Goal: Transaction & Acquisition: Purchase product/service

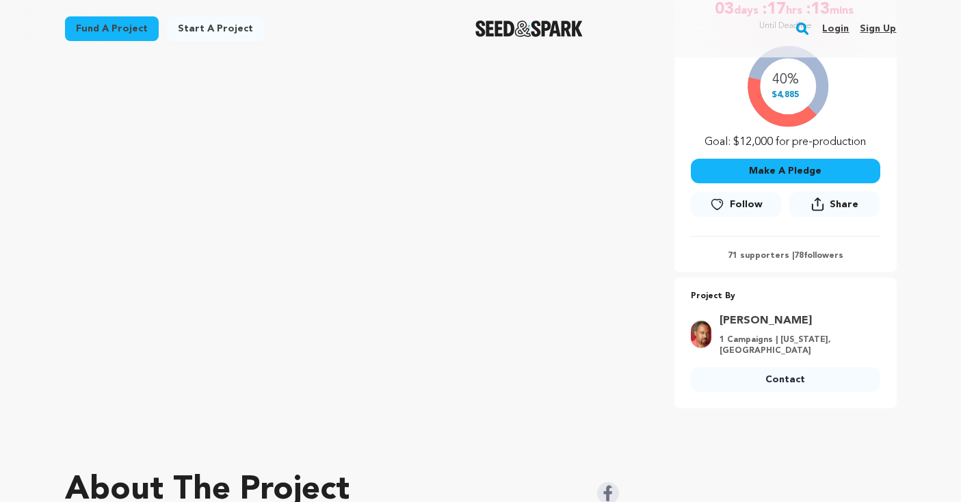
scroll to position [176, 0]
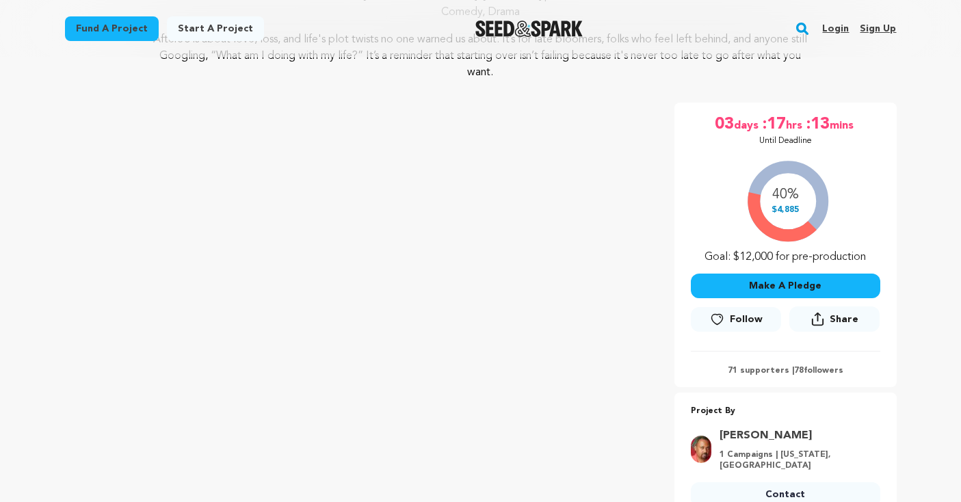
click at [751, 286] on button "Make A Pledge" at bounding box center [785, 285] width 189 height 25
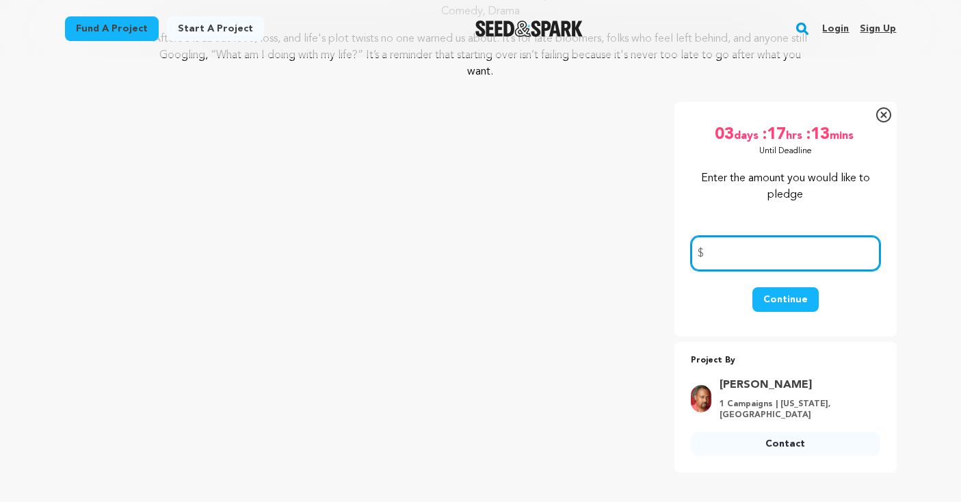
scroll to position [81, 0]
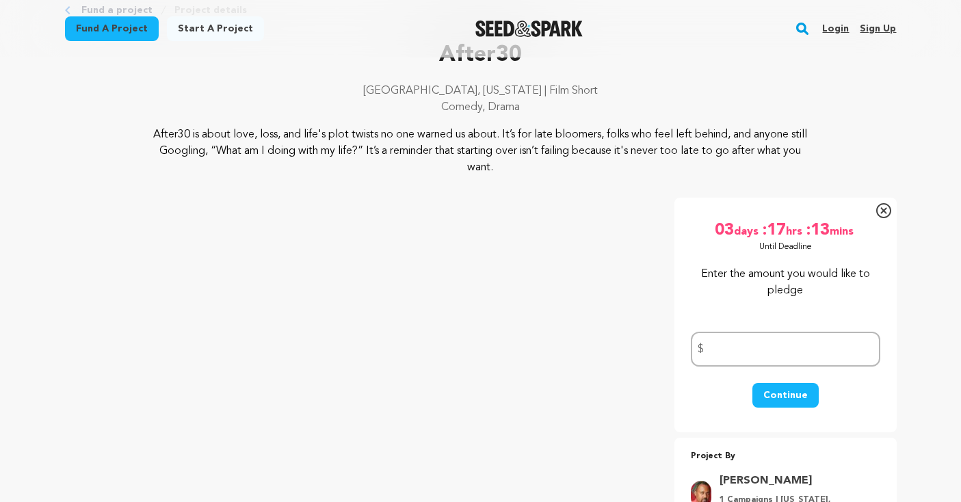
click at [881, 209] on icon at bounding box center [883, 210] width 6 height 6
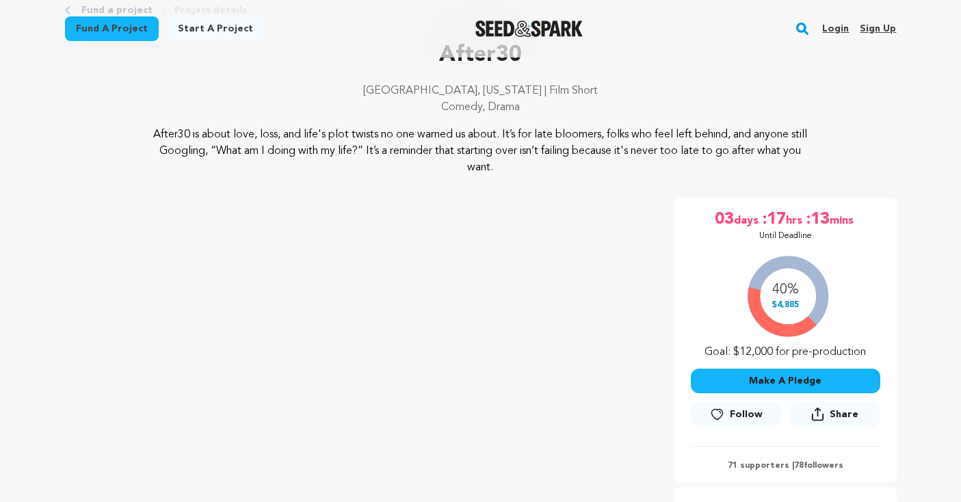
click at [753, 381] on button "Make A Pledge" at bounding box center [785, 381] width 189 height 25
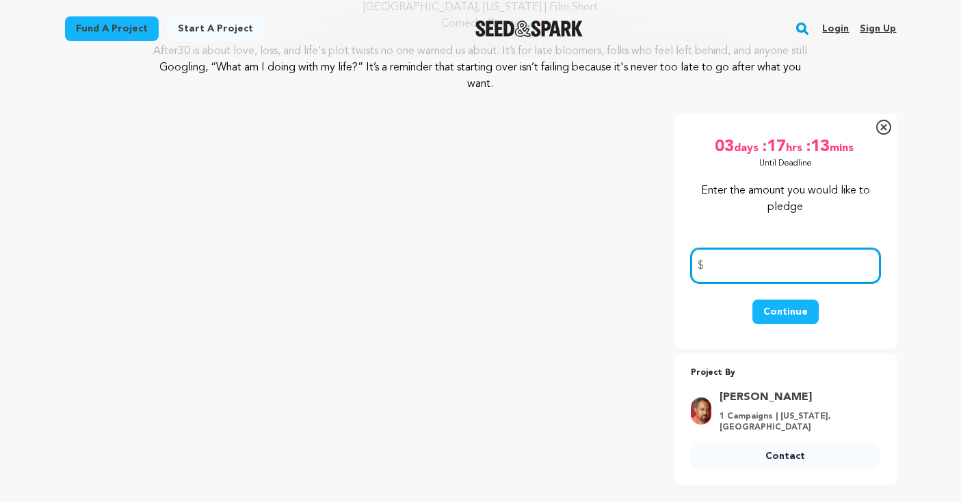
scroll to position [170, 0]
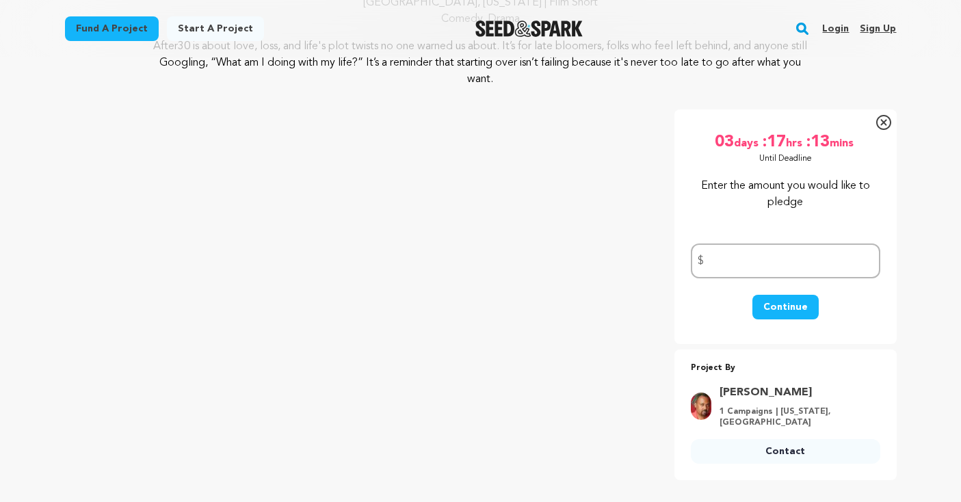
click at [879, 123] on icon at bounding box center [883, 122] width 15 height 15
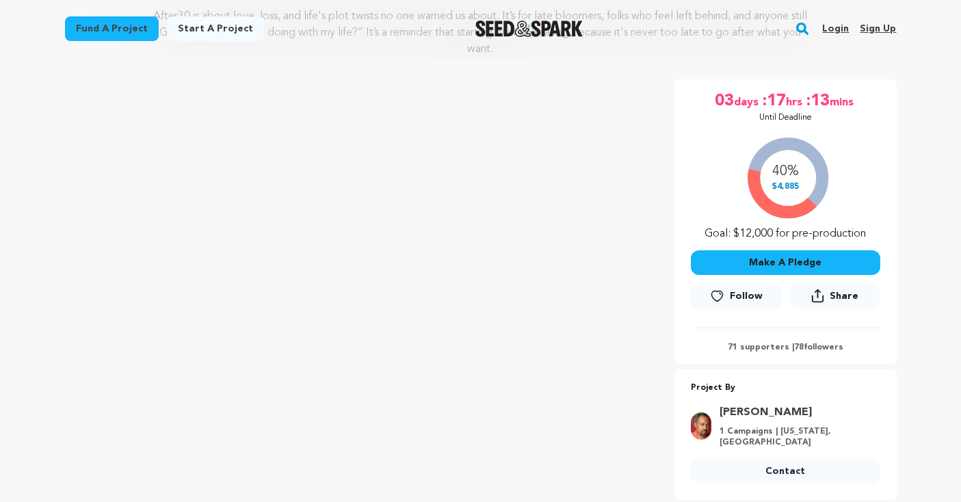
scroll to position [197, 0]
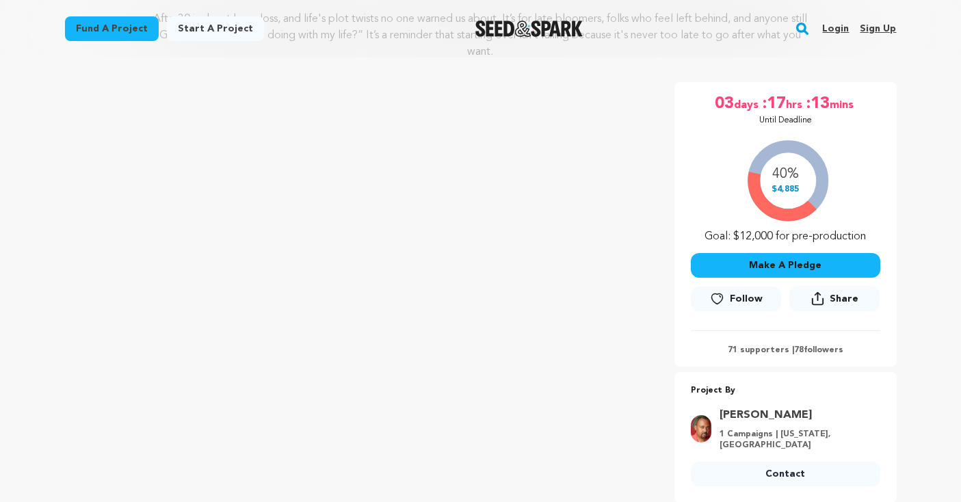
click at [774, 268] on button "Make A Pledge" at bounding box center [785, 265] width 189 height 25
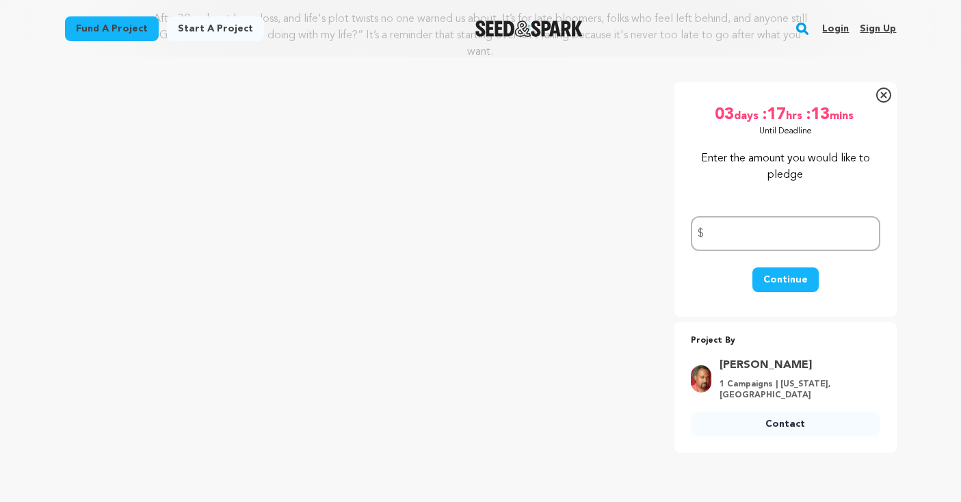
click at [881, 91] on icon at bounding box center [883, 95] width 15 height 15
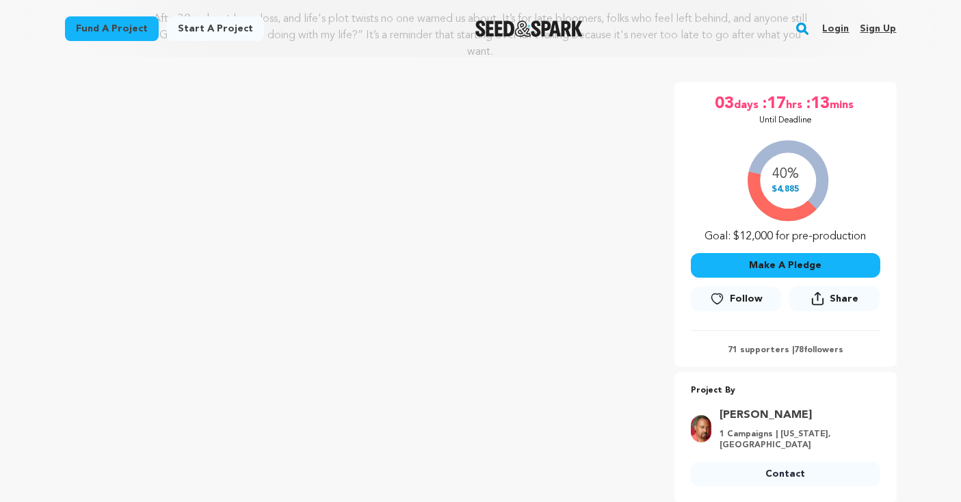
click at [756, 265] on button "Make A Pledge" at bounding box center [785, 265] width 189 height 25
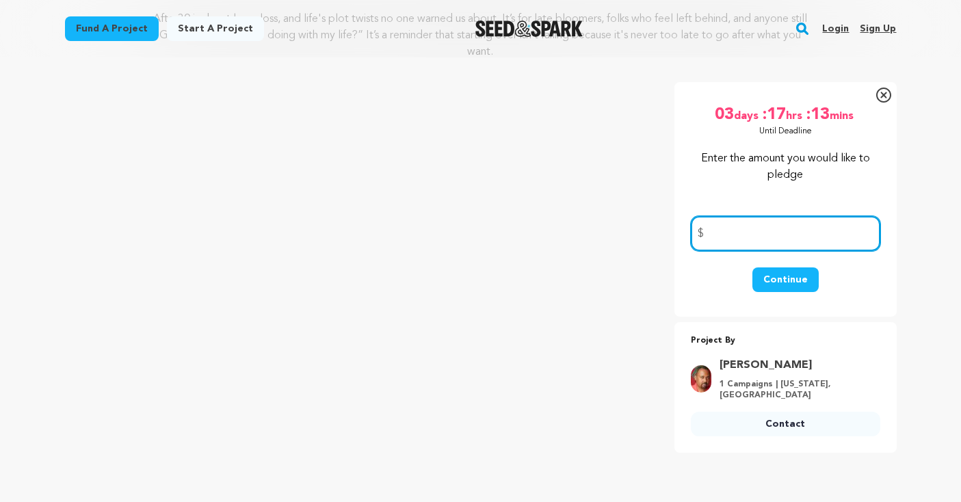
click at [749, 240] on input "number" at bounding box center [785, 233] width 189 height 35
type input "2900"
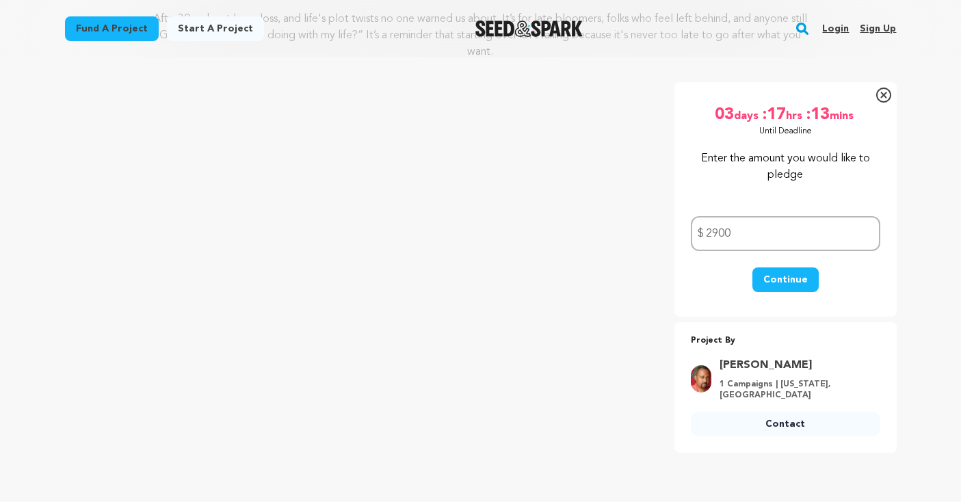
click at [784, 280] on button "Continue" at bounding box center [785, 279] width 66 height 25
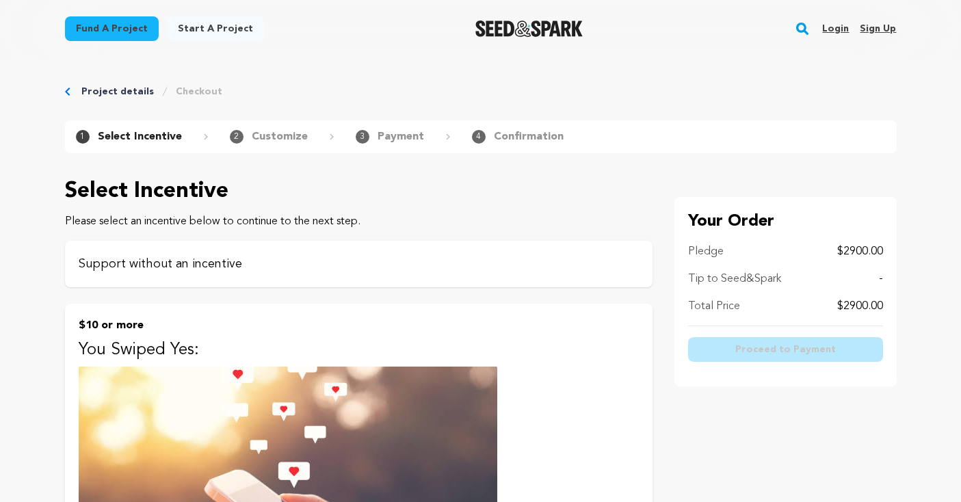
click at [323, 263] on p "Support without an incentive" at bounding box center [359, 263] width 560 height 19
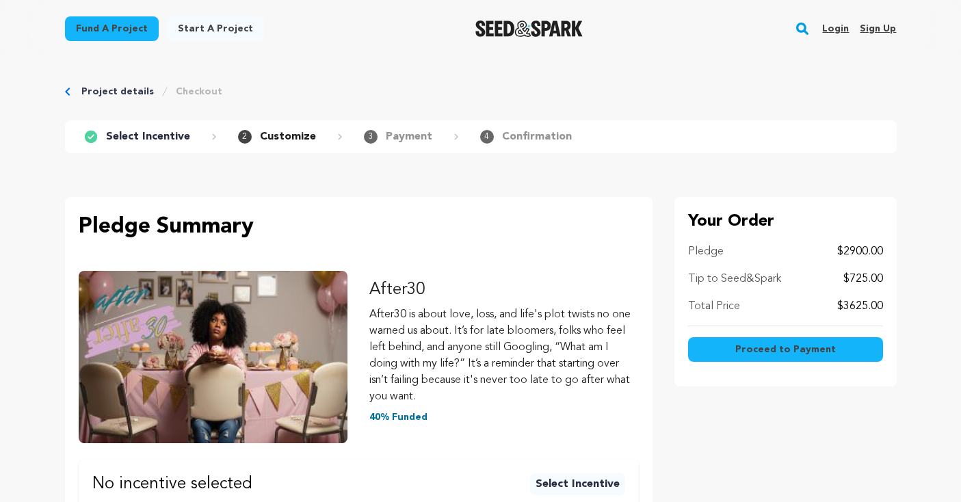
click at [777, 351] on span "Proceed to Payment" at bounding box center [785, 350] width 101 height 14
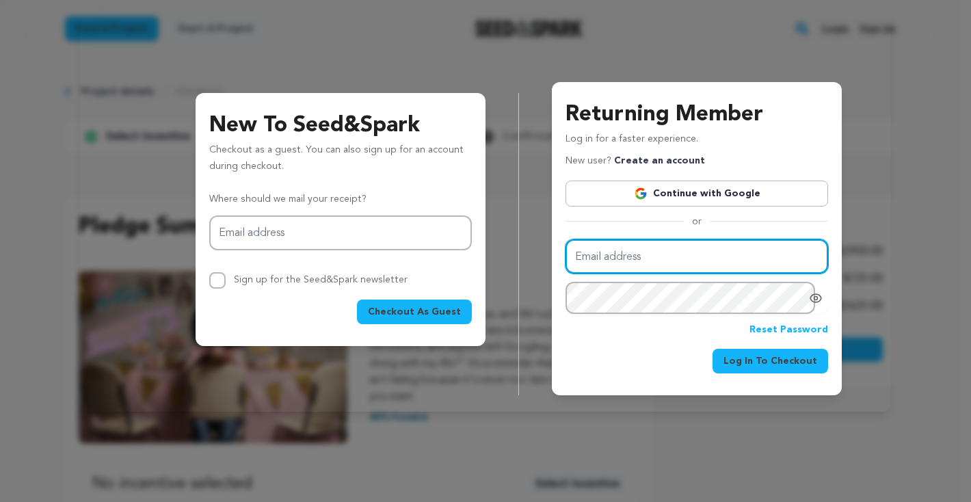
click at [611, 254] on input "Email address" at bounding box center [696, 256] width 263 height 35
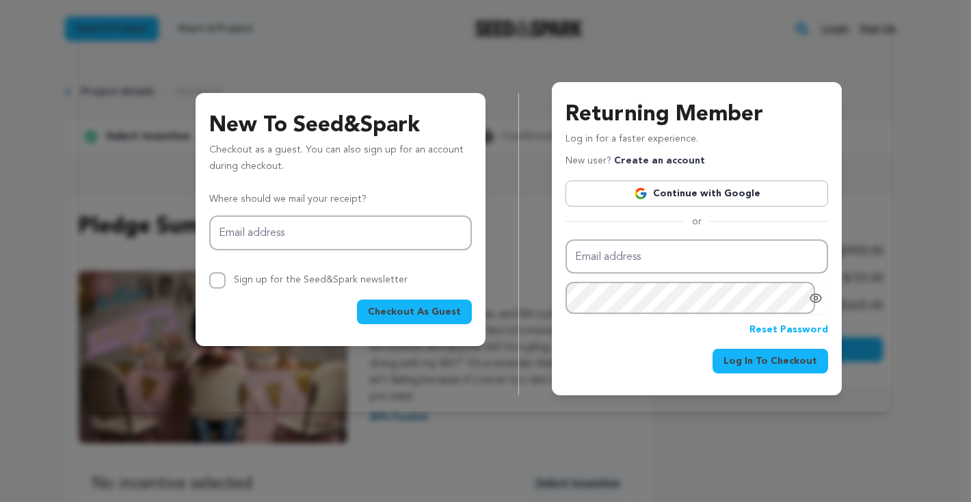
click at [443, 317] on span "Checkout As Guest" at bounding box center [414, 312] width 93 height 14
click at [444, 278] on div "Sign up for the Seed&Spark newsletter" at bounding box center [340, 280] width 263 height 16
click at [399, 252] on div "Email address Sign up for the Seed&Spark newsletter" at bounding box center [340, 251] width 263 height 73
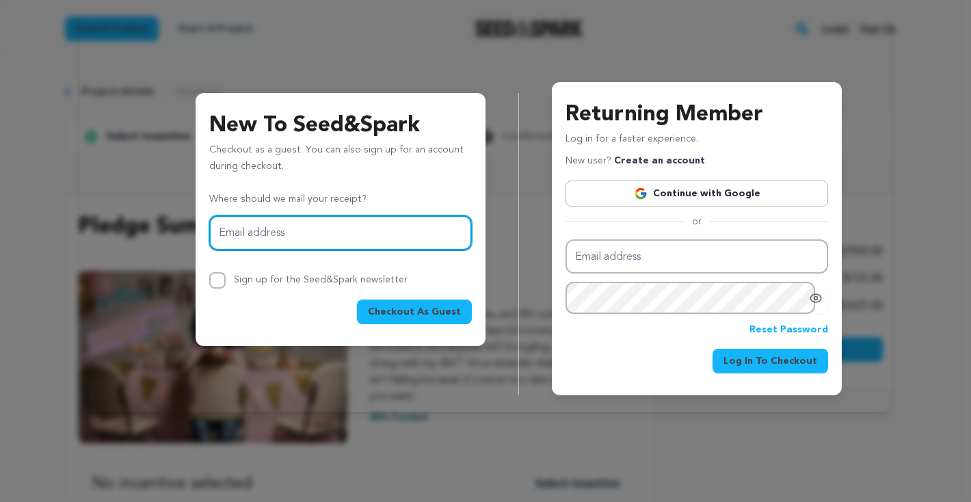
click at [398, 242] on input "Email address" at bounding box center [340, 232] width 263 height 35
type input "deespeights@gmail.com"
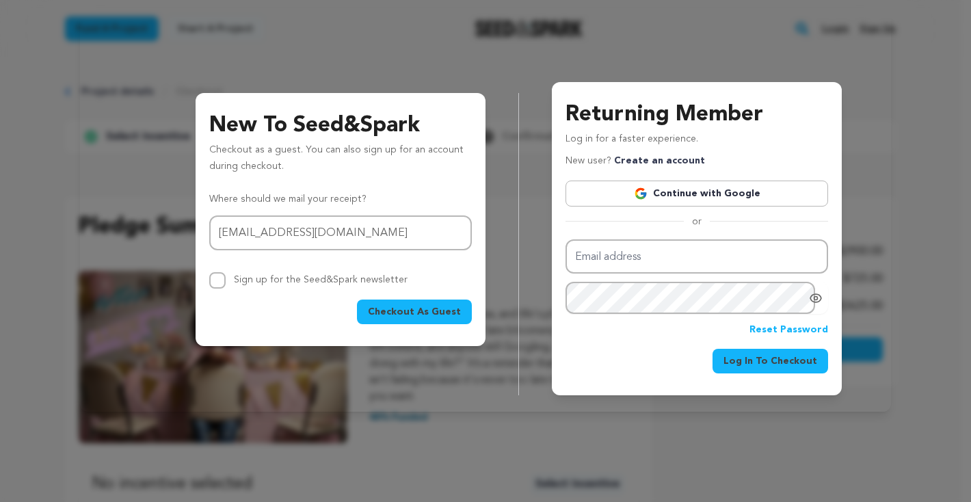
click at [413, 312] on span "Checkout As Guest" at bounding box center [414, 312] width 93 height 14
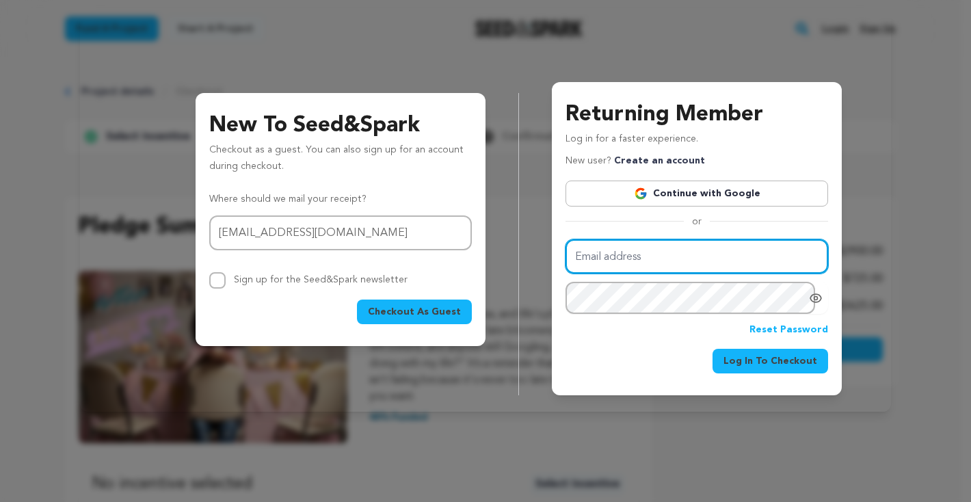
click at [605, 258] on input "Email address" at bounding box center [696, 256] width 263 height 35
type input "deespeights@gmail.com"
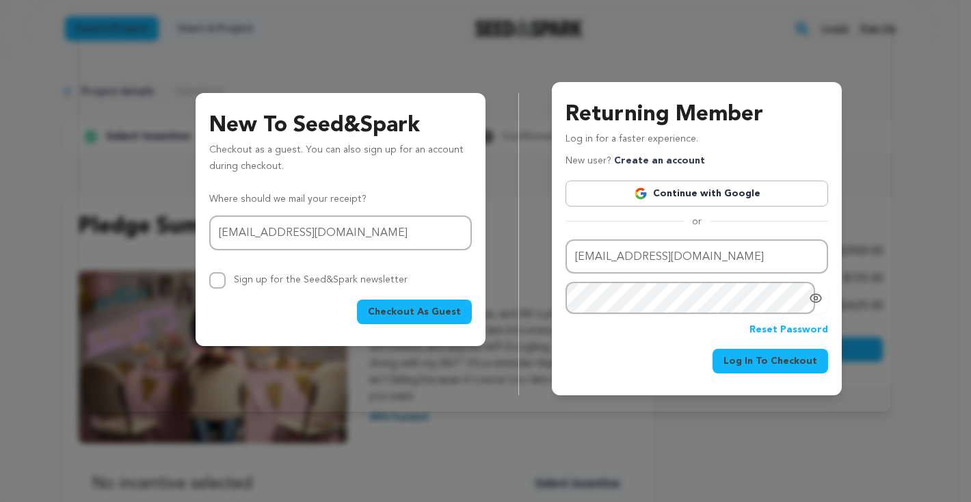
click at [816, 299] on icon "Show password as plain text. Warning: this will display your password on the sc…" at bounding box center [815, 297] width 3 height 3
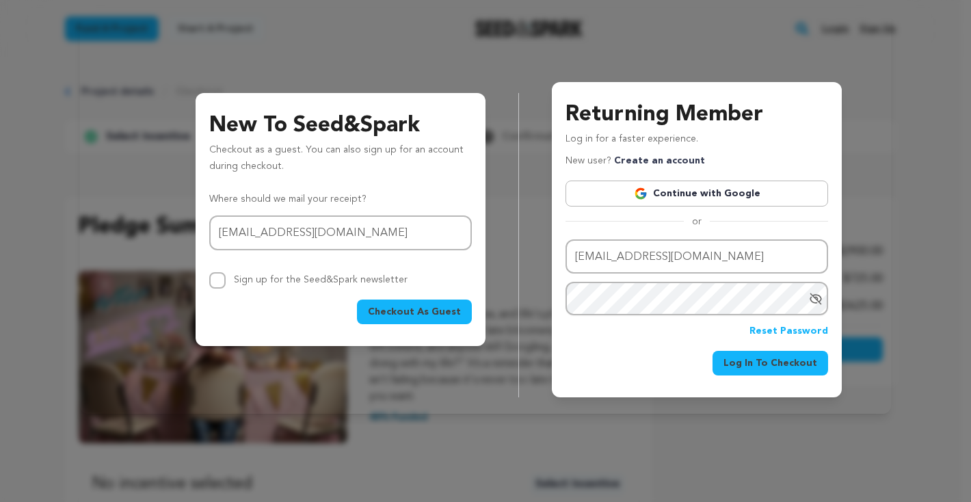
click at [816, 299] on icon "Hide Password" at bounding box center [815, 298] width 11 height 10
click at [755, 366] on span "Log In To Checkout" at bounding box center [770, 363] width 94 height 14
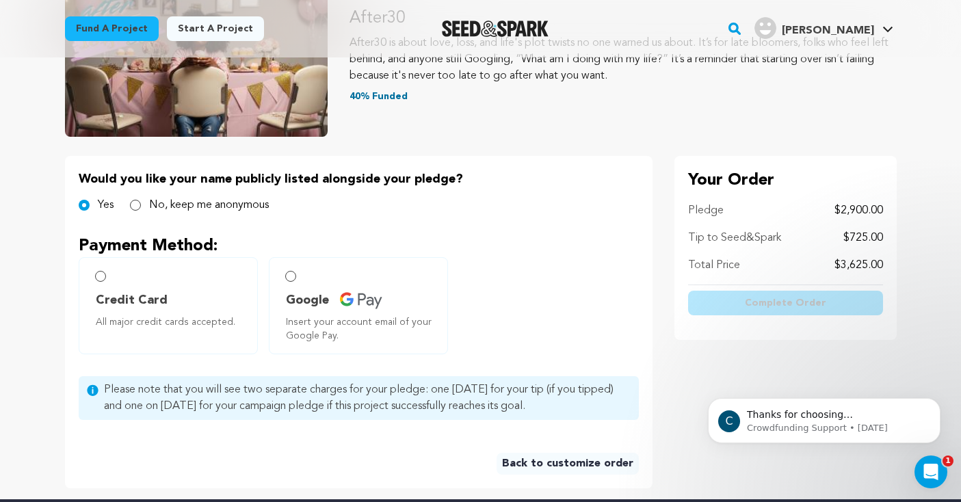
scroll to position [192, 0]
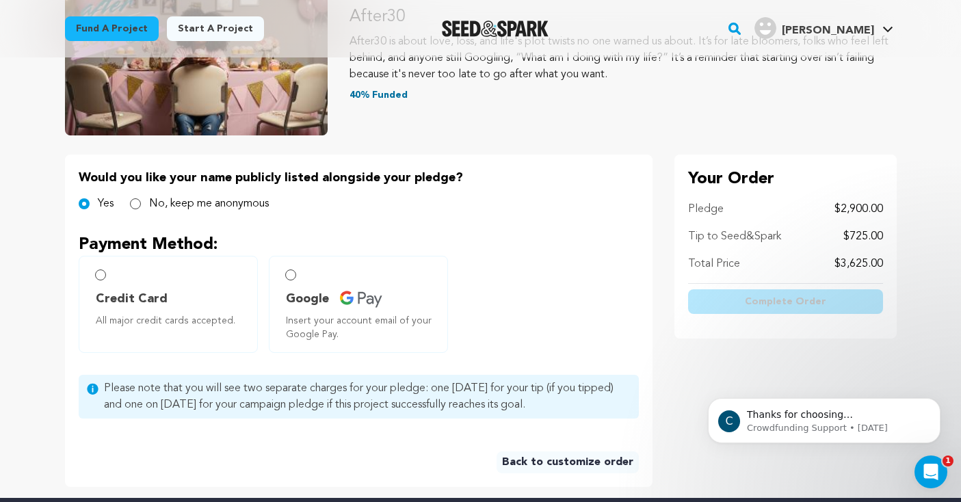
click at [527, 461] on link "Back to customize order" at bounding box center [567, 462] width 142 height 22
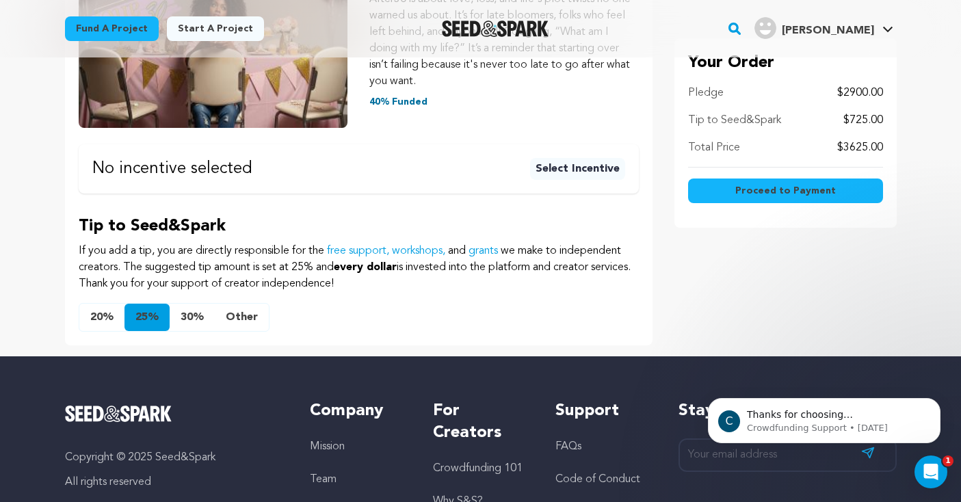
scroll to position [299, 0]
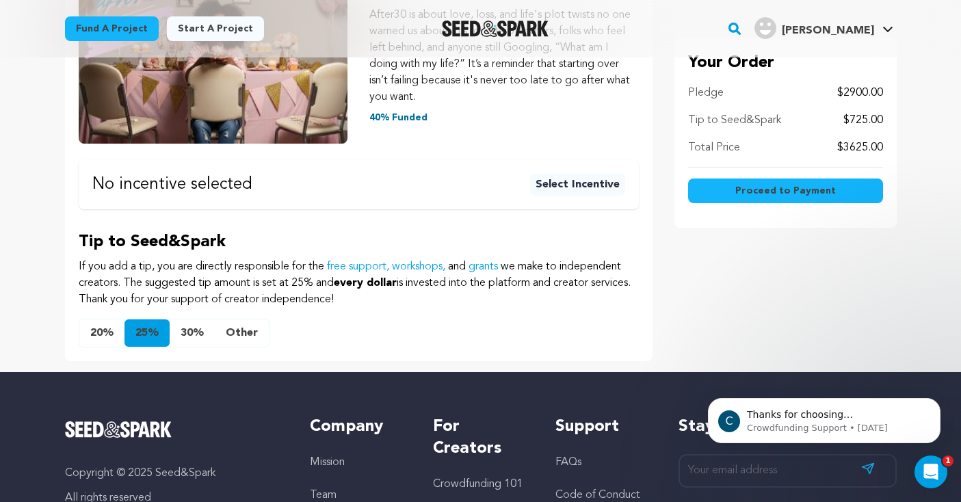
click at [241, 334] on button "Other" at bounding box center [242, 332] width 54 height 27
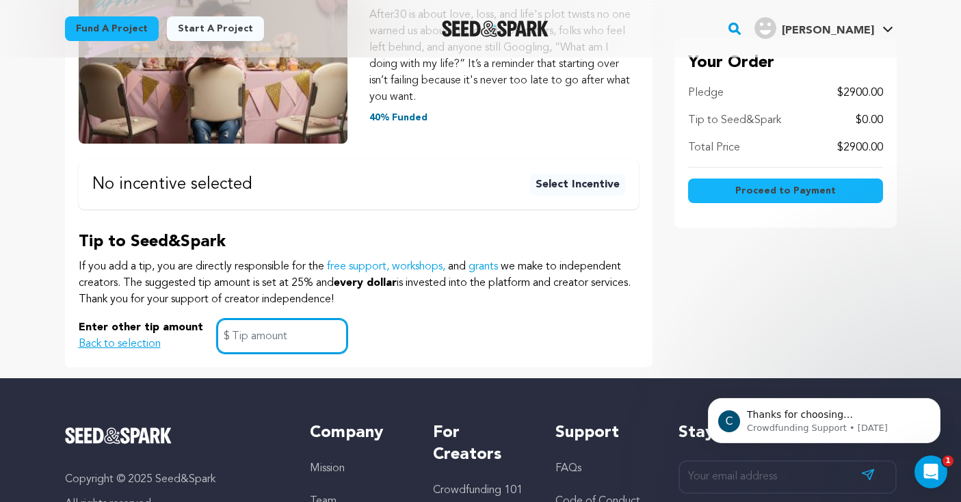
click at [252, 336] on input "text" at bounding box center [282, 336] width 131 height 35
type input "1.00"
click at [766, 192] on span "Proceed to Payment" at bounding box center [785, 191] width 101 height 14
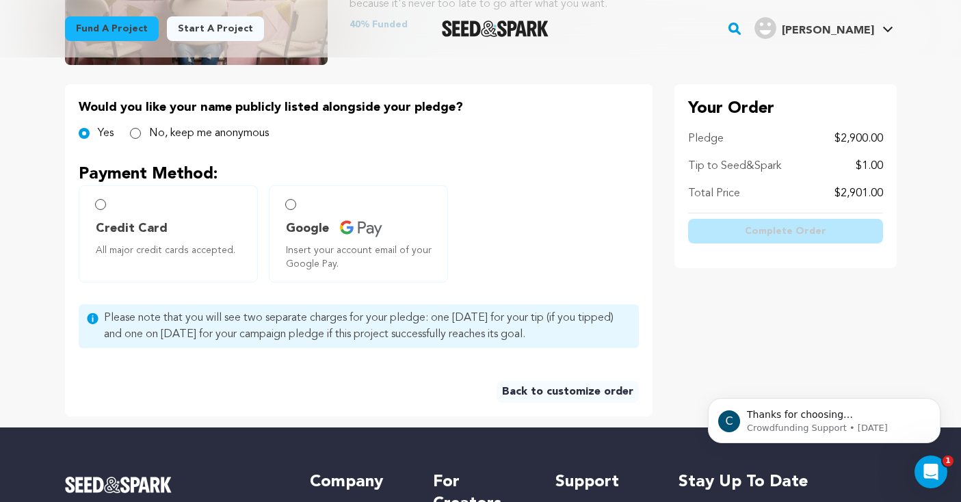
scroll to position [262, 0]
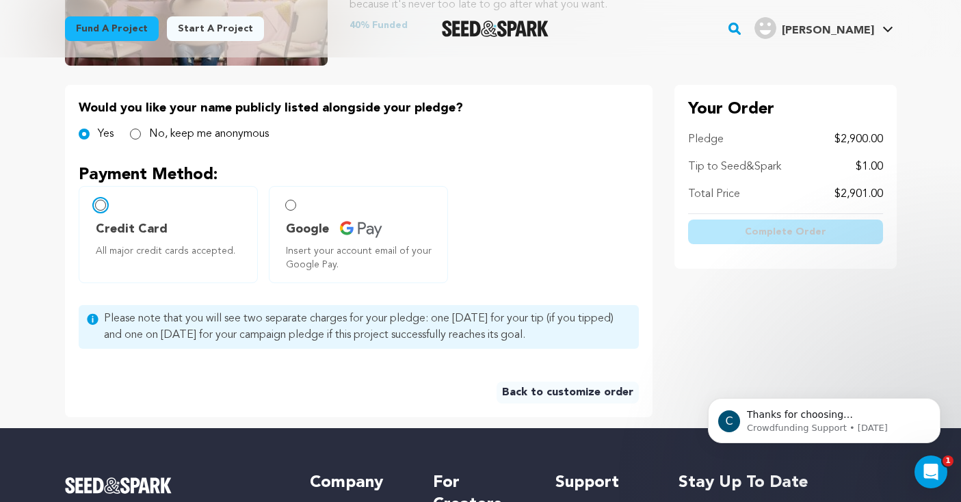
click at [102, 209] on input "Credit Card All major credit cards accepted." at bounding box center [100, 205] width 11 height 11
radio input "false"
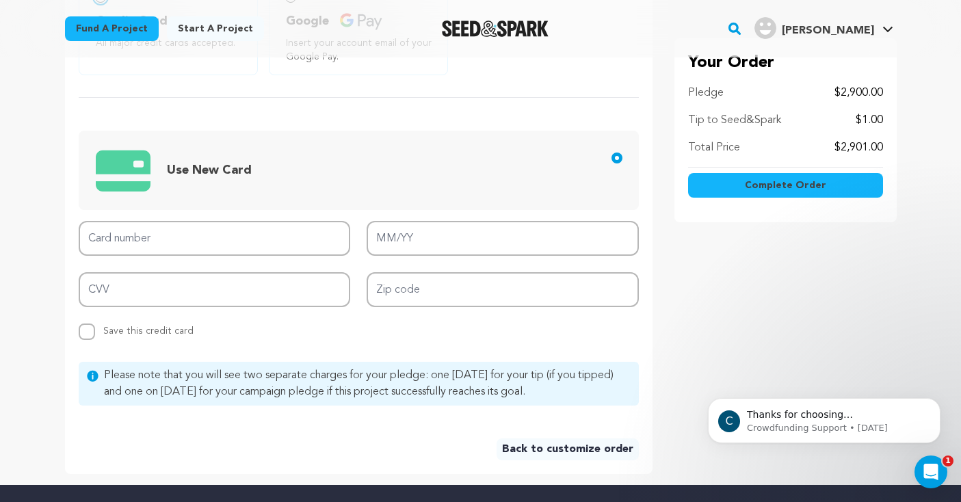
scroll to position [472, 0]
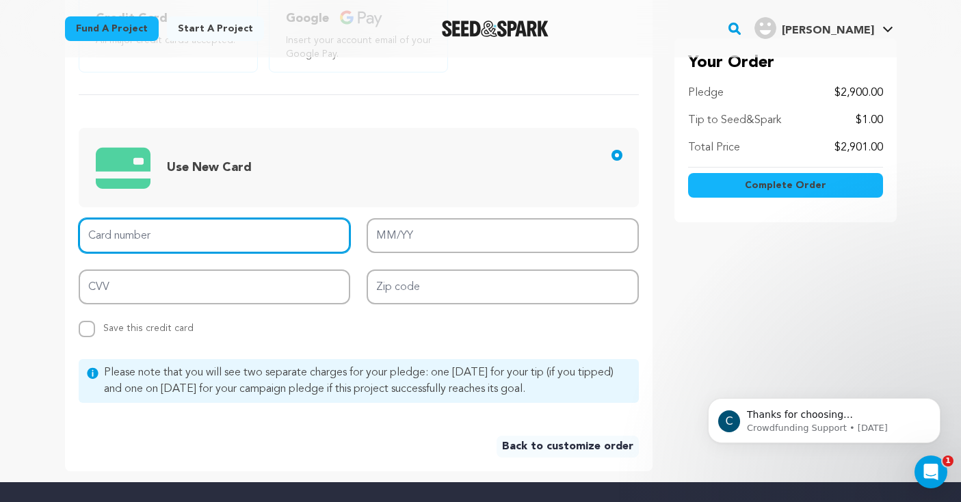
click at [135, 235] on input "Card number" at bounding box center [215, 235] width 272 height 35
type input "[CREDIT_CARD_NUMBER]"
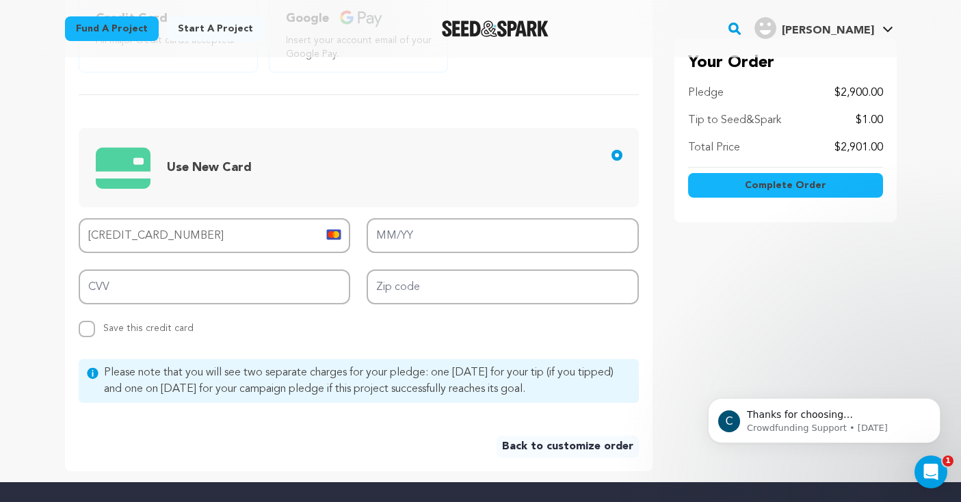
click at [292, 177] on span "Use New Card" at bounding box center [361, 167] width 531 height 56
click at [611, 161] on input "Use New Card" at bounding box center [616, 155] width 11 height 11
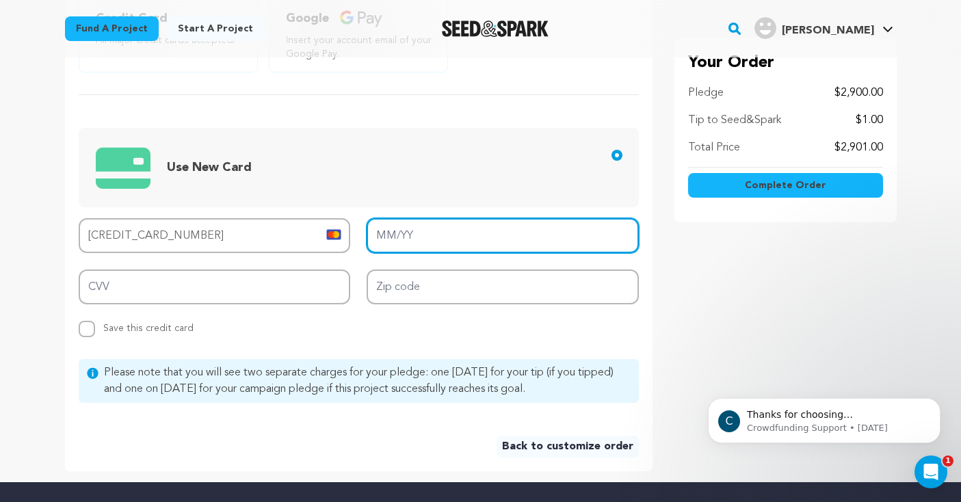
click at [421, 227] on input "MM/YY" at bounding box center [502, 235] width 272 height 35
type input "12/29"
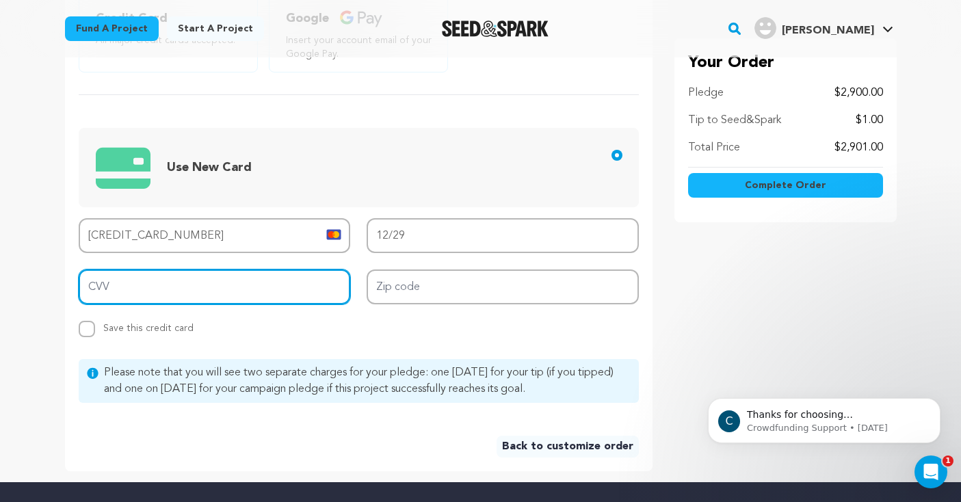
click at [200, 289] on input "CVV" at bounding box center [215, 286] width 272 height 35
type input "153"
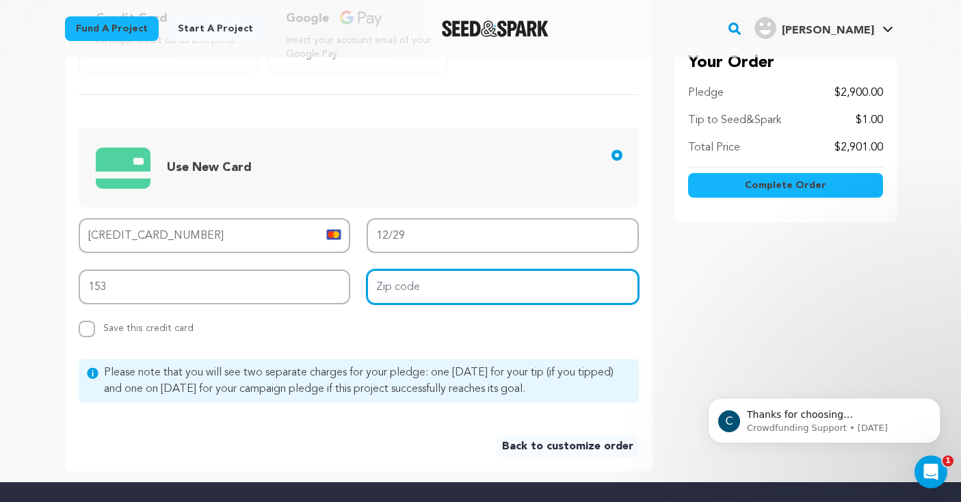
click at [429, 291] on input "Zip code" at bounding box center [502, 286] width 272 height 35
type input "90028"
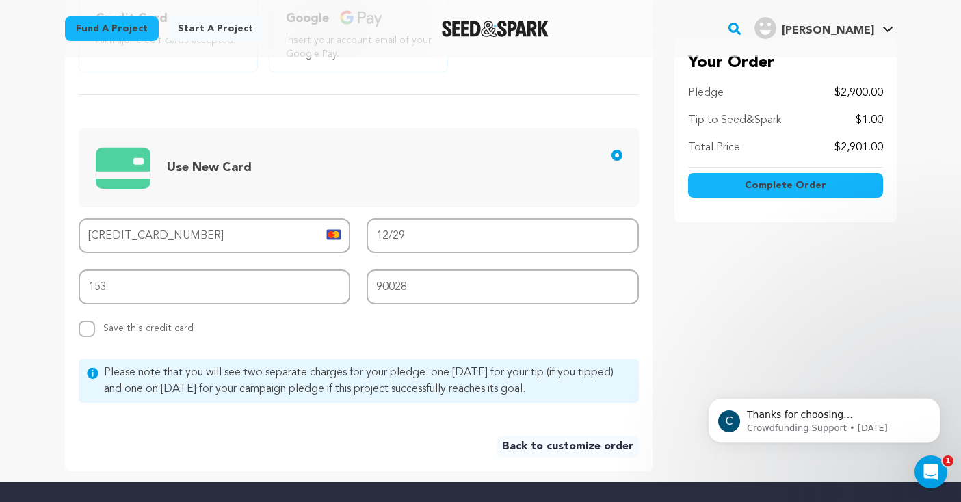
click at [374, 334] on div "Card number [CREDIT_CARD_NUMBER] MM/YY 12/29 CVV 153 Zip code 90028 Replace sav…" at bounding box center [359, 277] width 560 height 119
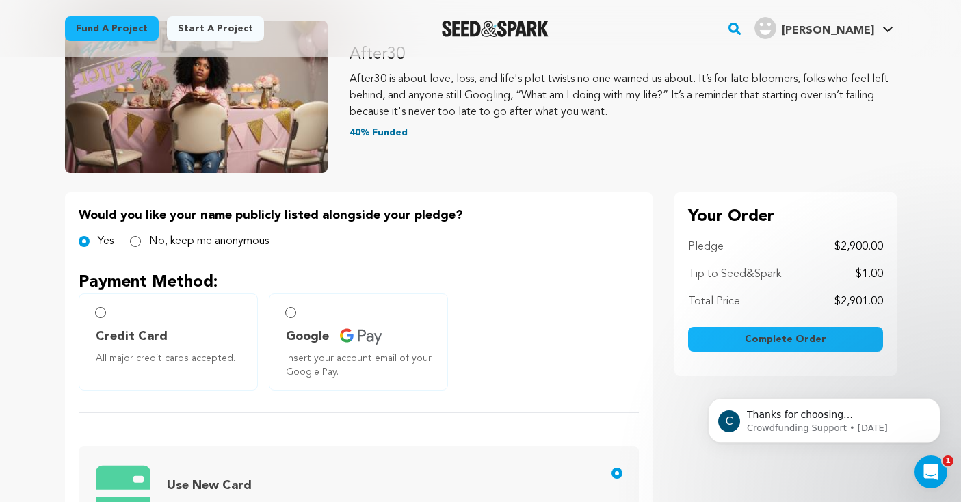
scroll to position [168, 0]
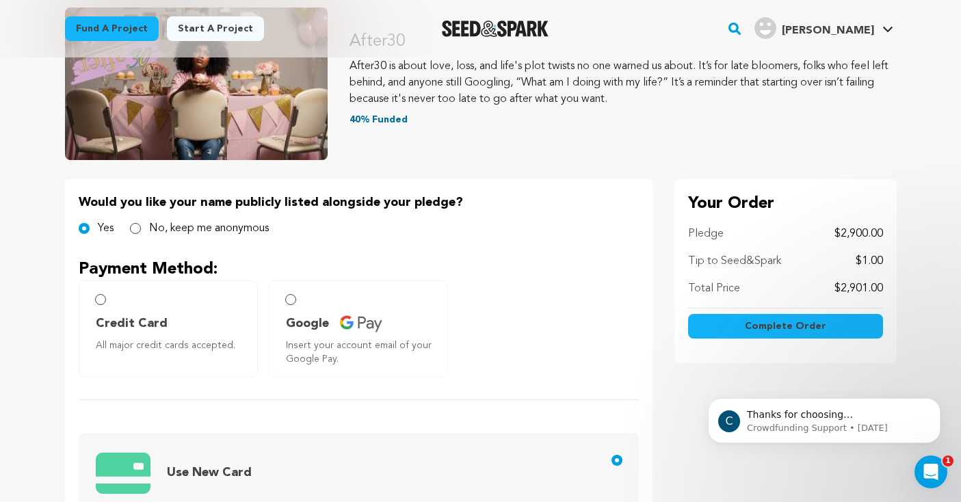
click at [730, 329] on button "Complete Order" at bounding box center [785, 326] width 195 height 25
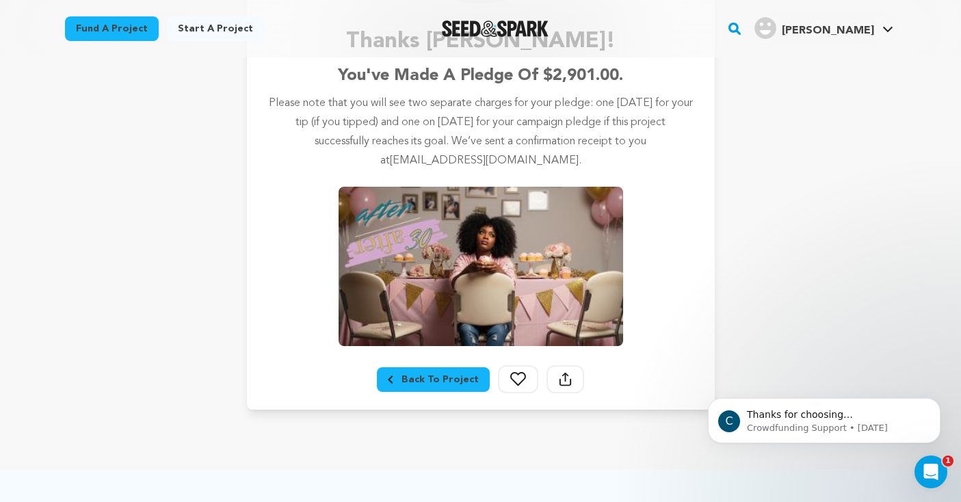
scroll to position [250, 0]
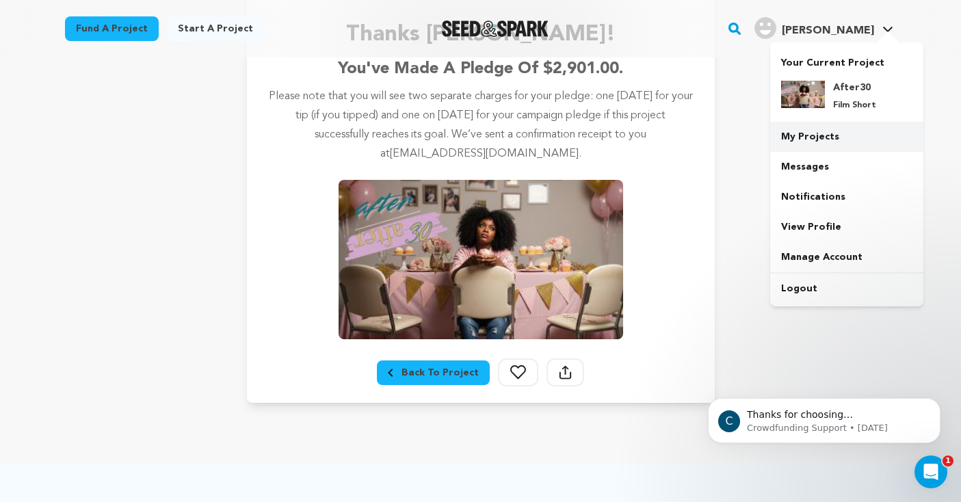
click at [814, 138] on link "My Projects" at bounding box center [846, 137] width 153 height 30
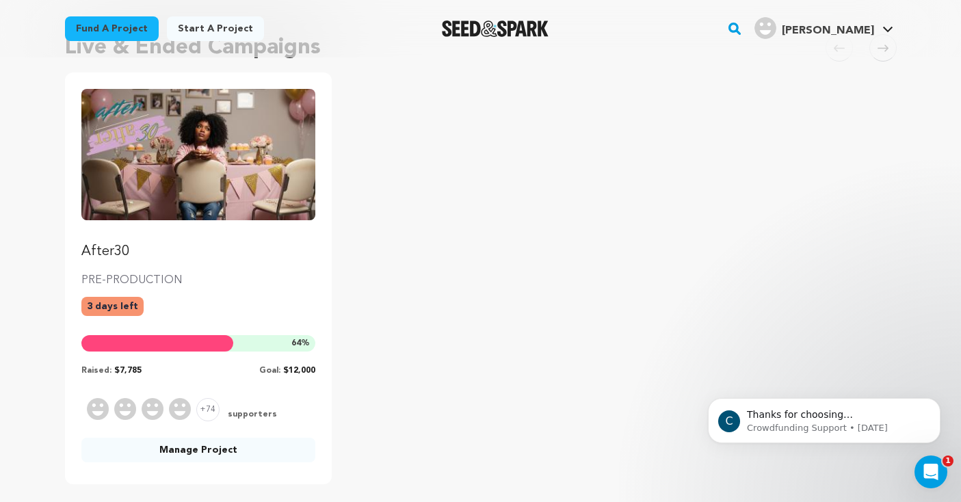
scroll to position [131, 0]
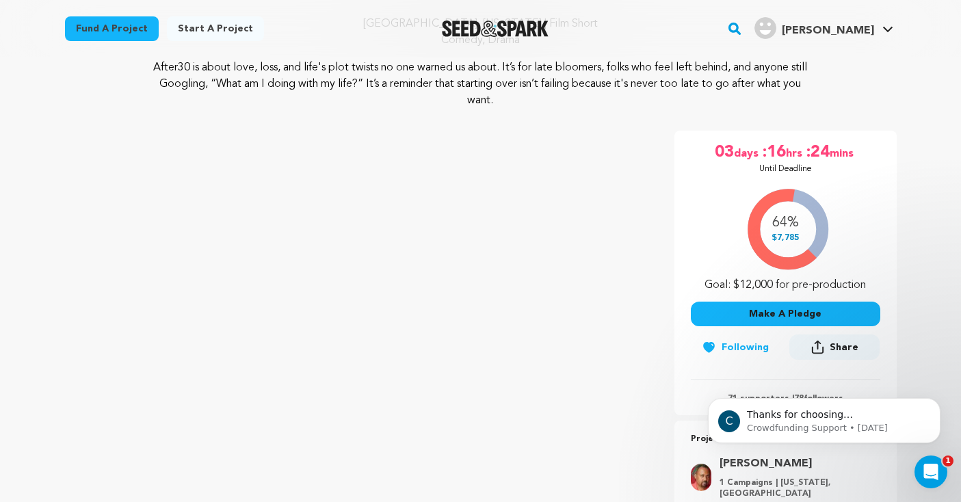
scroll to position [230, 0]
